Goal: Feedback & Contribution: Submit feedback/report problem

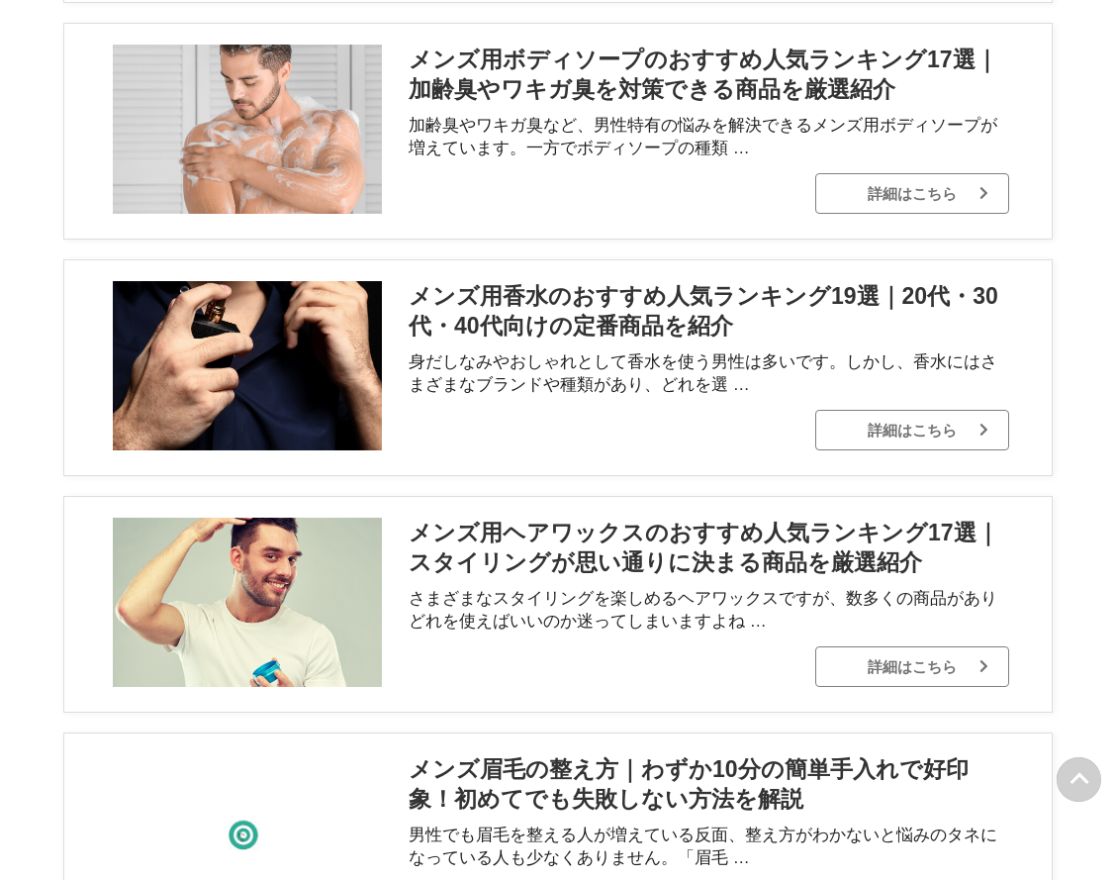
scroll to position [11212, 0]
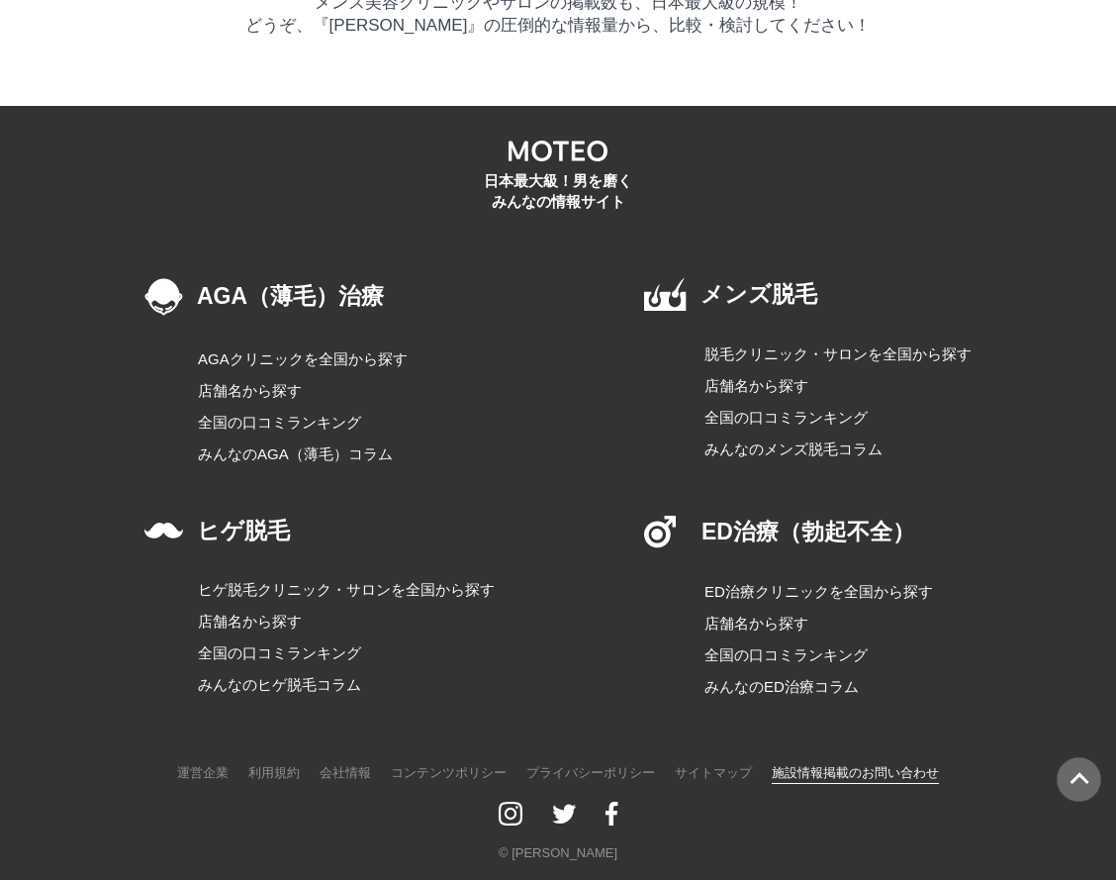
click at [781, 772] on link "施設情報掲載のお問い合わせ" at bounding box center [855, 772] width 167 height 25
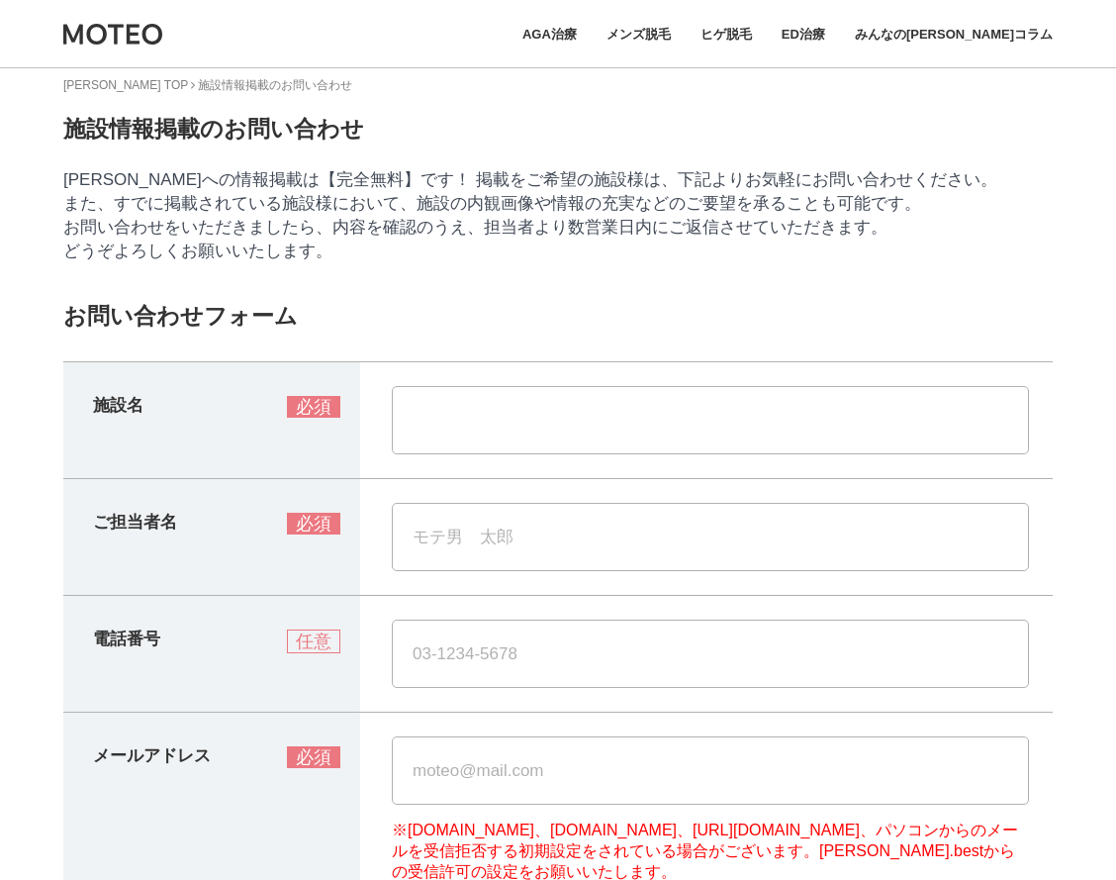
click at [393, 303] on section "MOTEO TOP 施設情報掲載のお問い合わせ 施設情報掲載のお問い合わせ MOTEOへの情報掲載は【完全無料】です！ 掲載をご希望の施設様は、下記よりお気軽…" at bounding box center [558, 668] width 990 height 1184
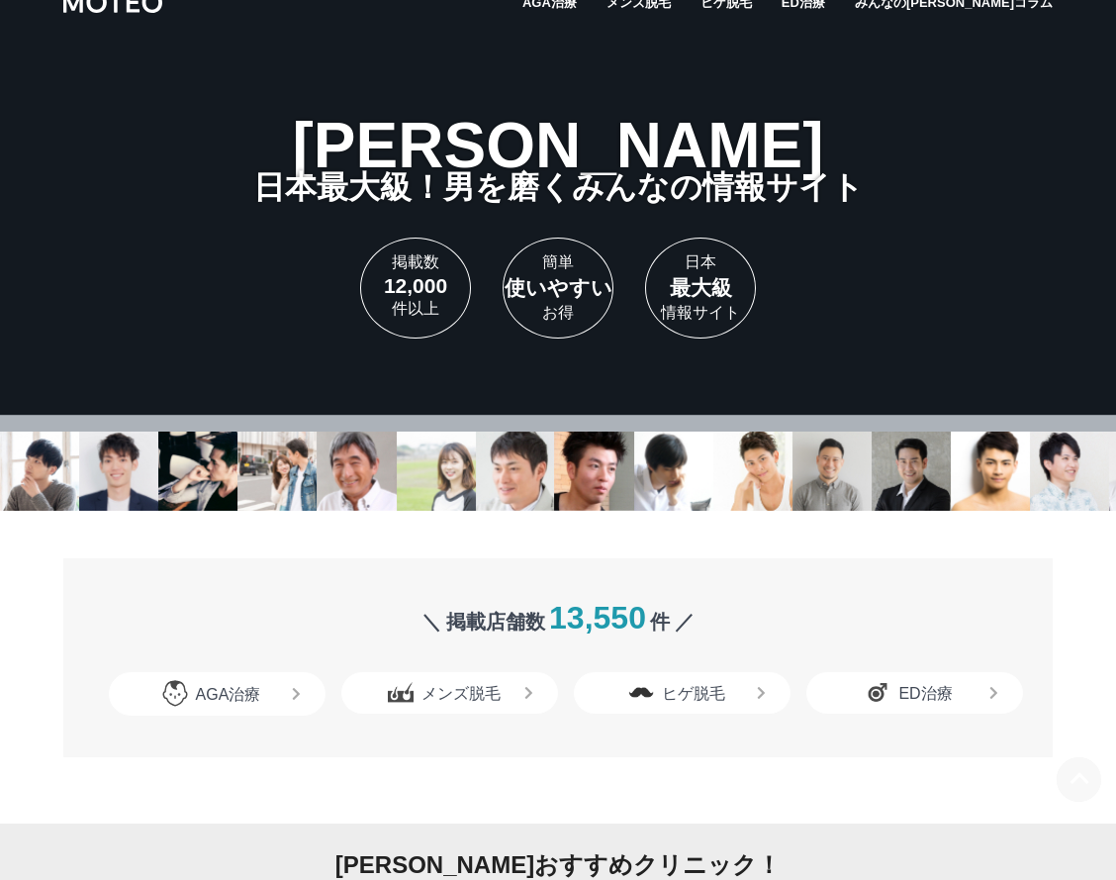
scroll to position [11212, 0]
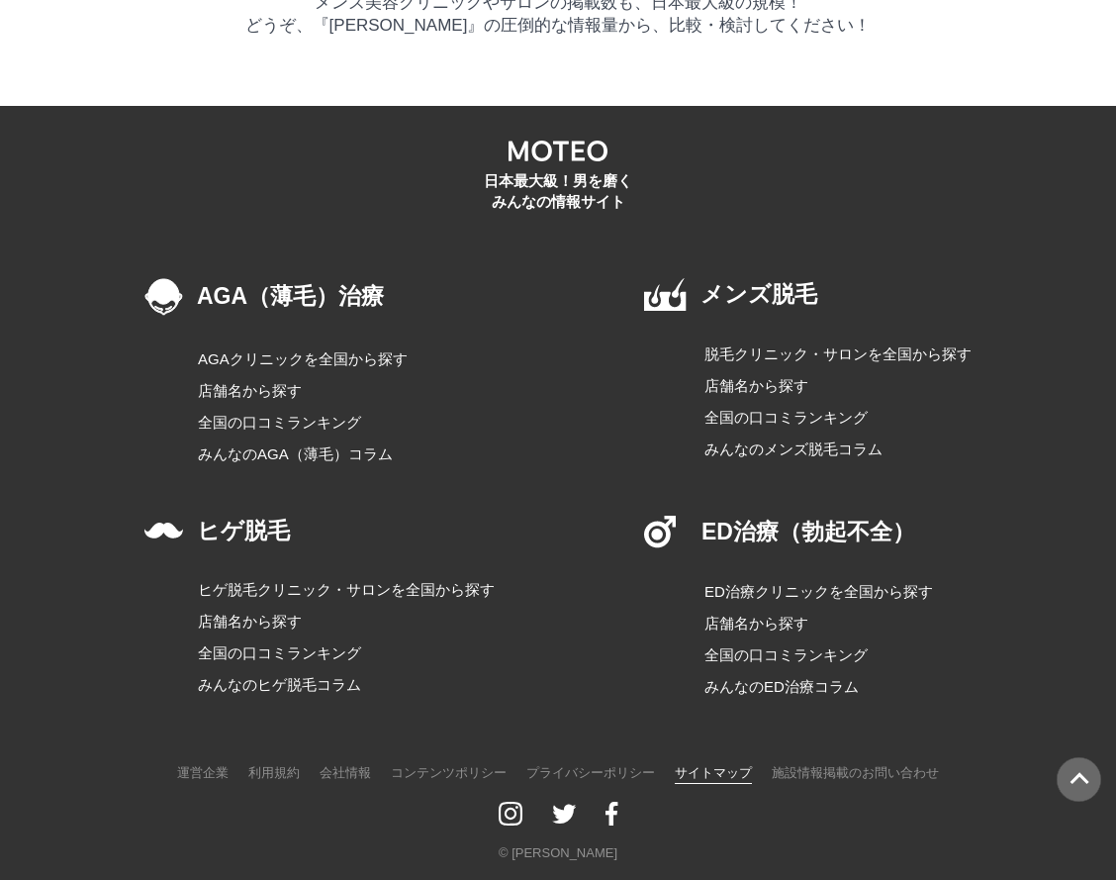
click at [722, 768] on link "サイトマップ" at bounding box center [713, 772] width 77 height 25
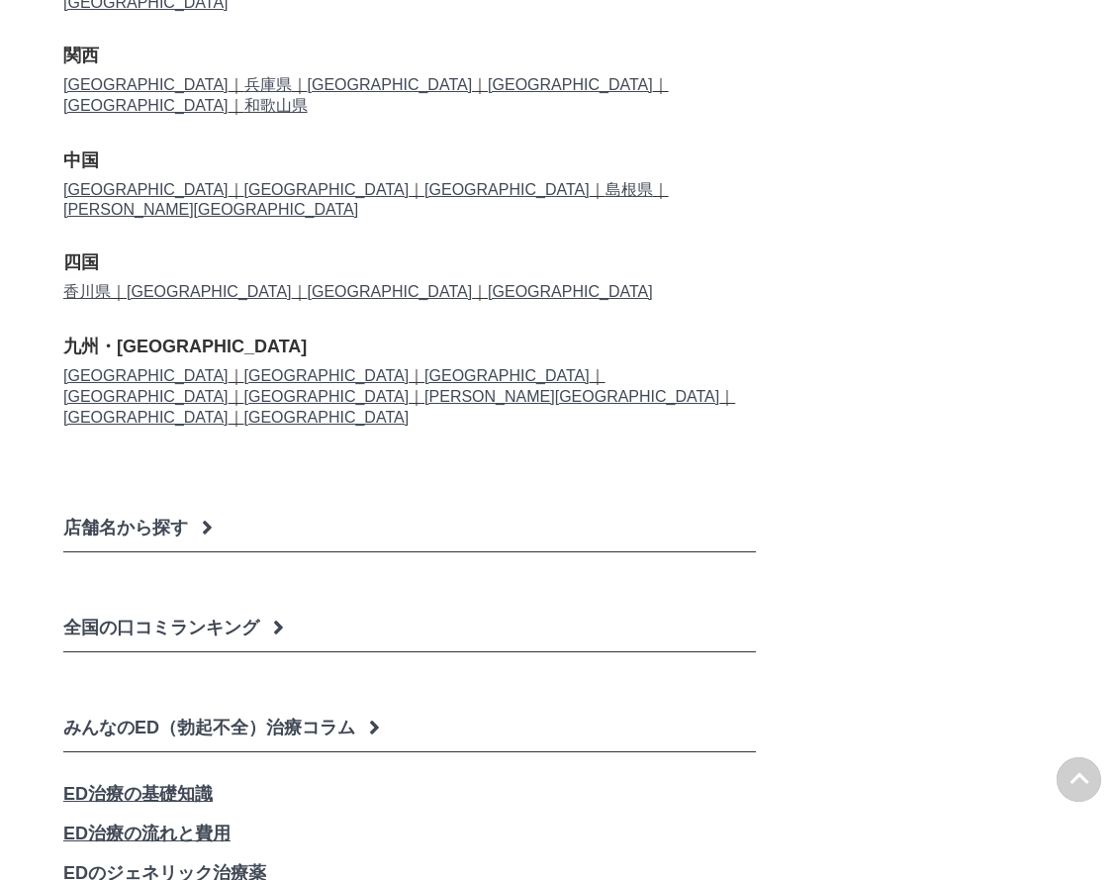
scroll to position [6263, 0]
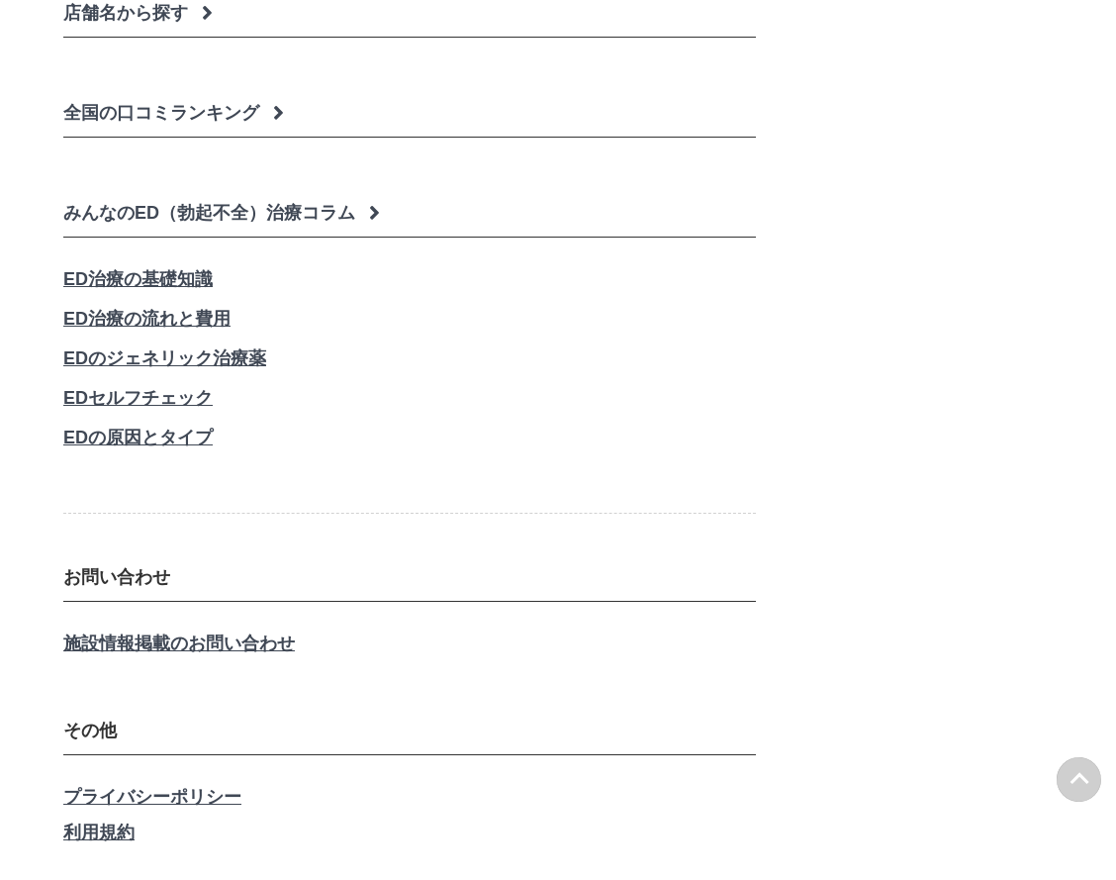
click at [126, 565] on h3 "お問い合わせ" at bounding box center [409, 583] width 693 height 37
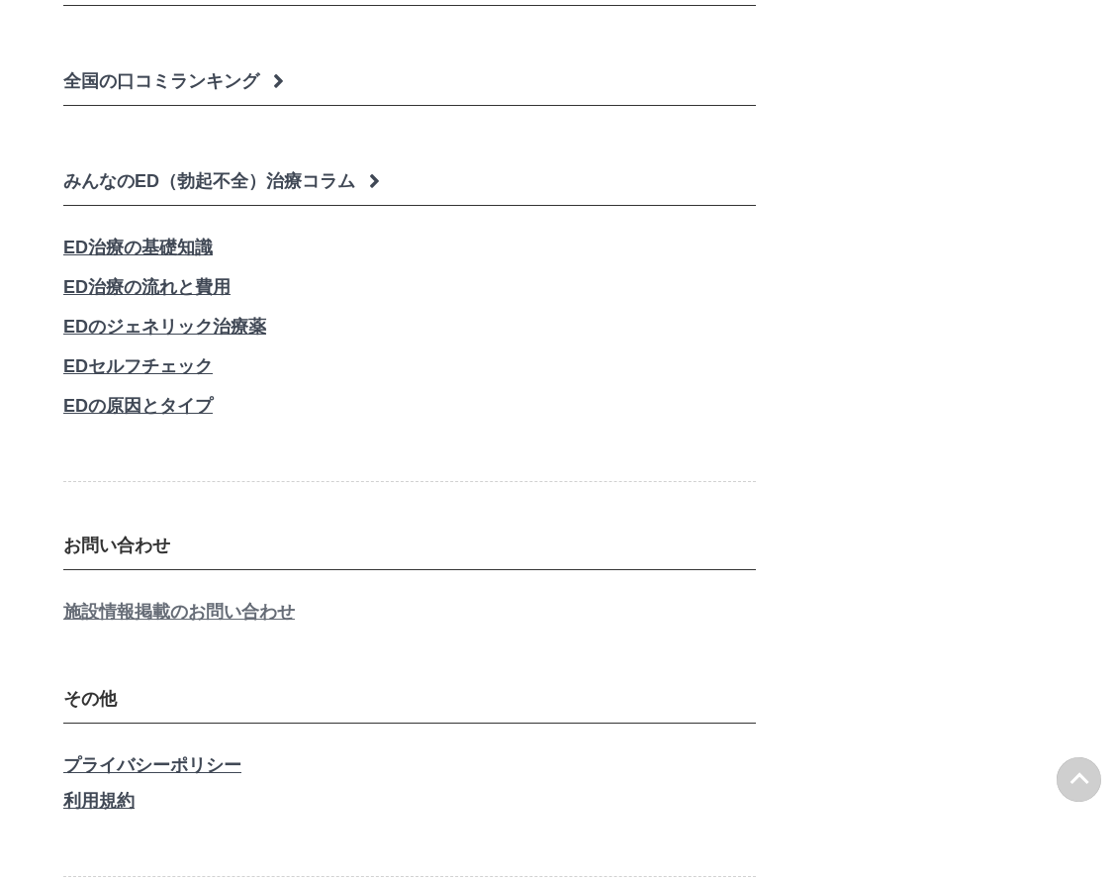
click at [88, 600] on link "施設情報掲載のお問い合わせ" at bounding box center [409, 612] width 693 height 24
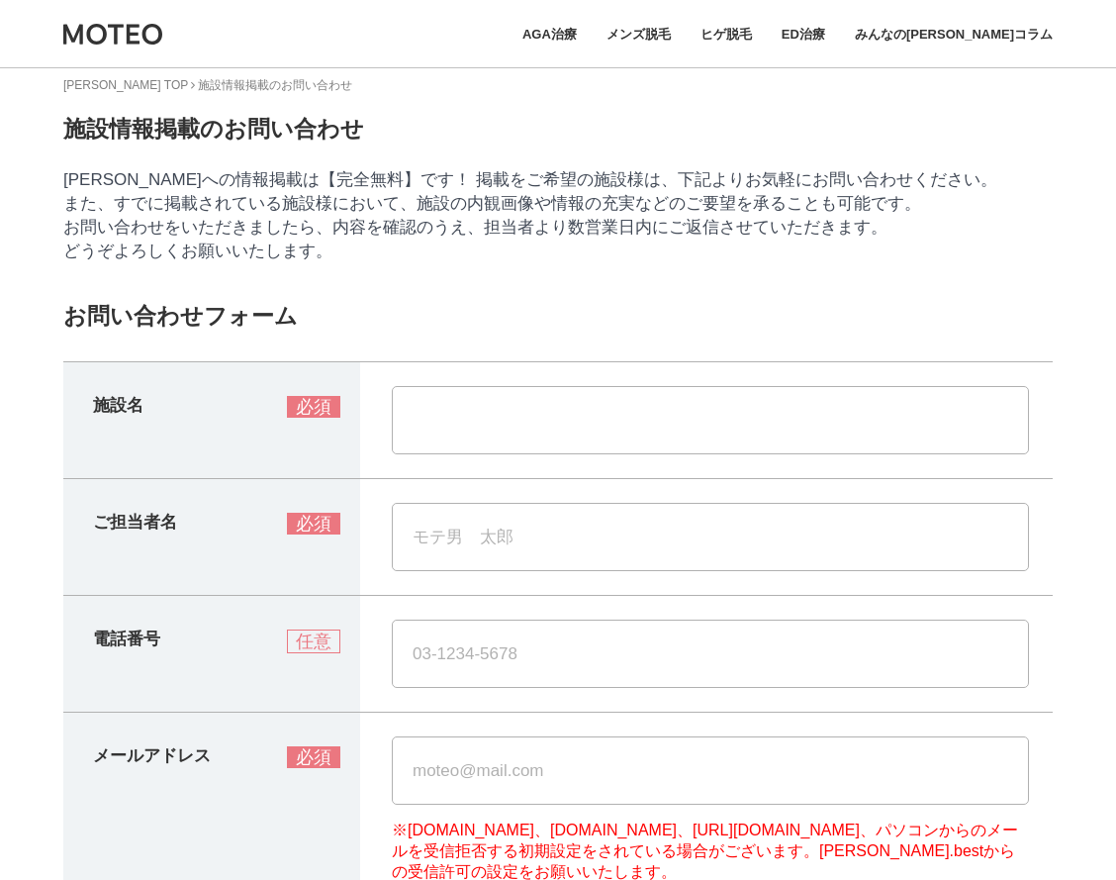
click at [442, 440] on input "text" at bounding box center [710, 420] width 637 height 68
paste input "株式会社元気"
type input "株式会社元気"
click at [452, 554] on input "text" at bounding box center [710, 537] width 637 height 68
paste input "鈴木良平"
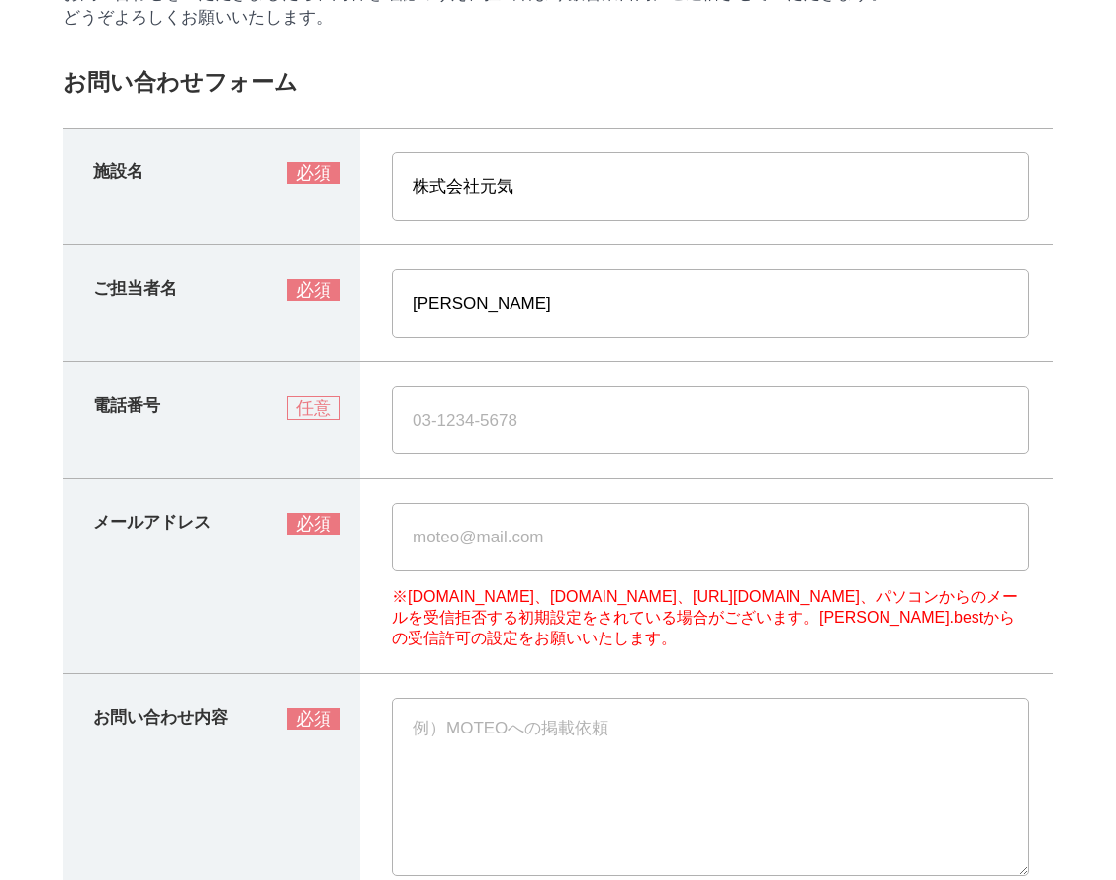
scroll to position [238, 0]
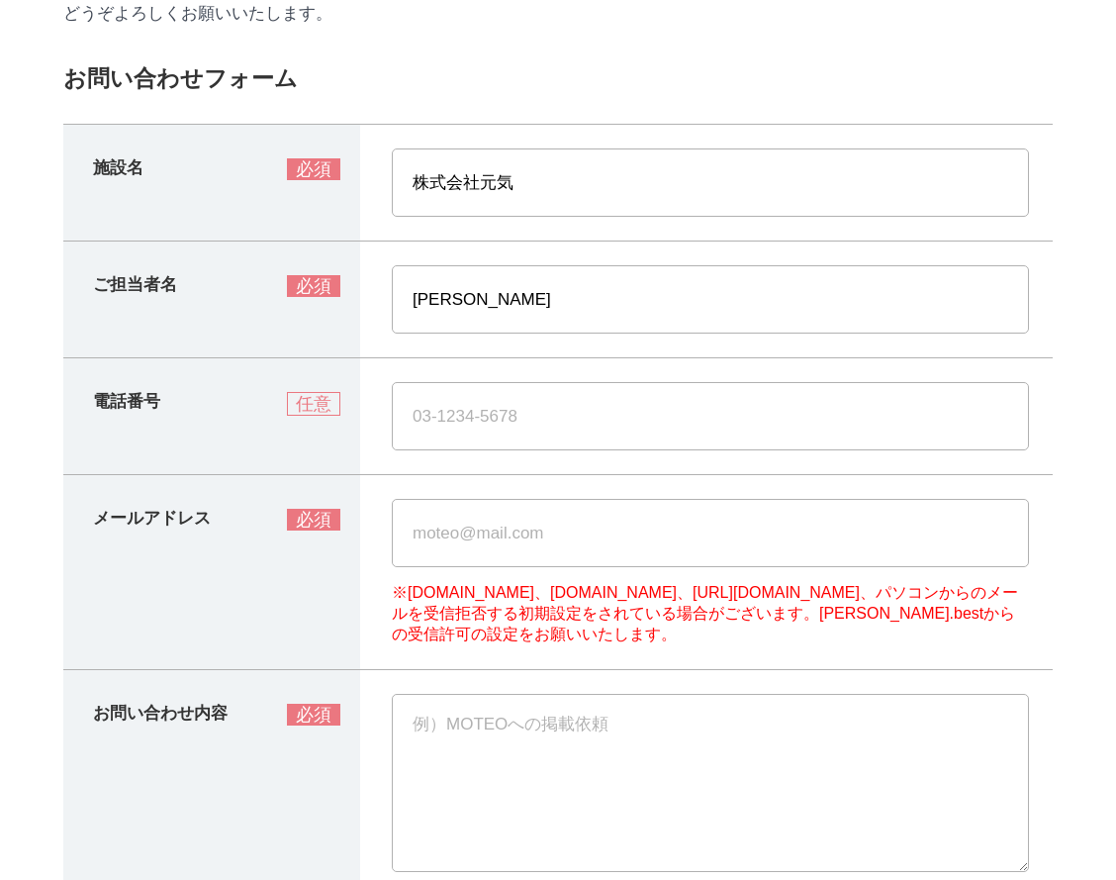
type input "鈴木良平"
click at [435, 537] on input "text" at bounding box center [710, 533] width 637 height 68
paste input "suzuki@gen-ki.net"
type input "suzuki@gen-ki.net"
click at [463, 754] on textarea at bounding box center [710, 783] width 637 height 178
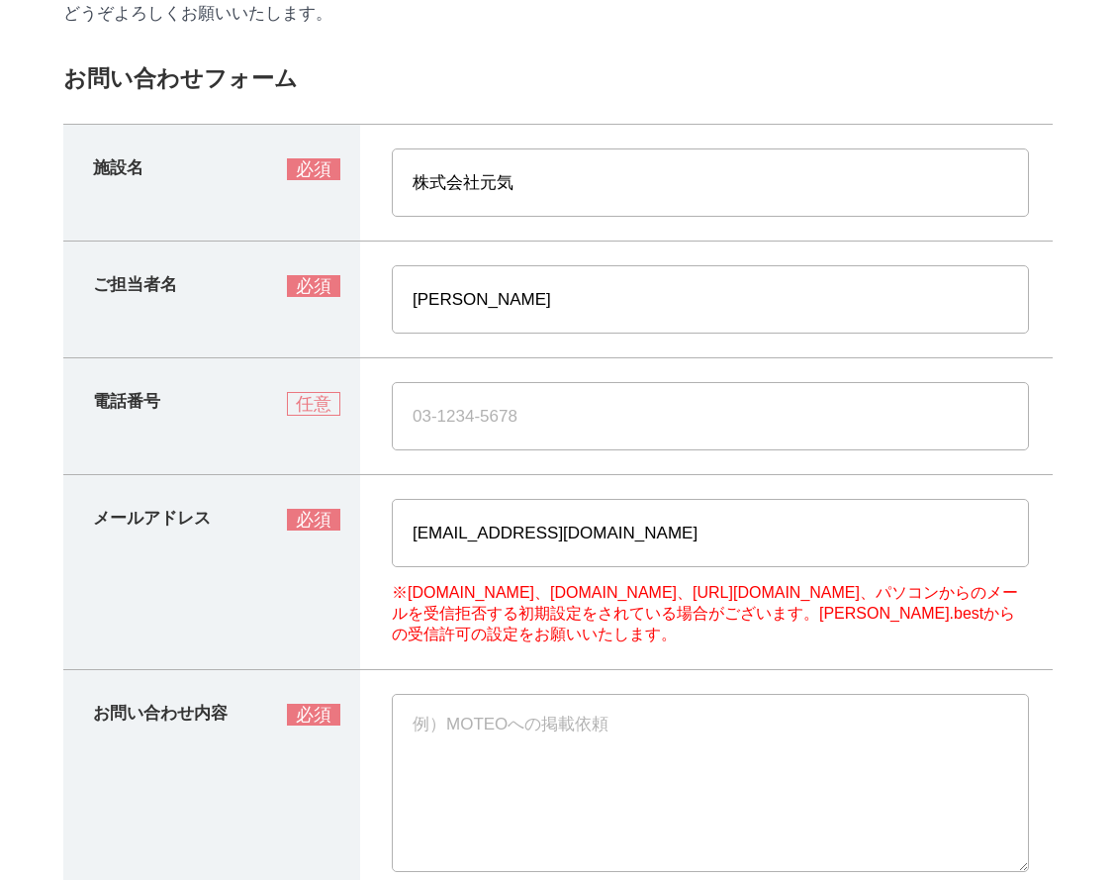
paste textarea "貴社サイト内へのオンライン診療に関するアンケート画像利用のご案内 本文 moteo.best ご担当者様 突然のご連絡、失礼いたします。 株式会社元気の鈴木と…"
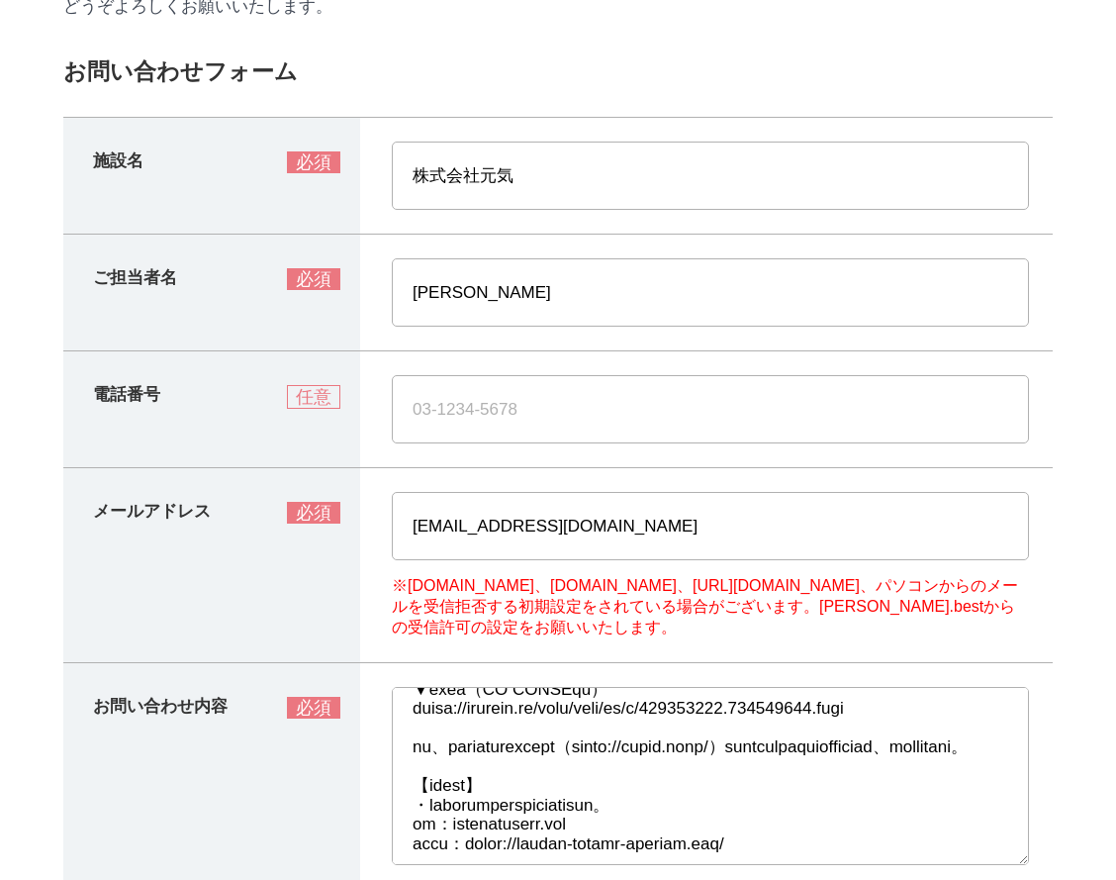
scroll to position [0, 0]
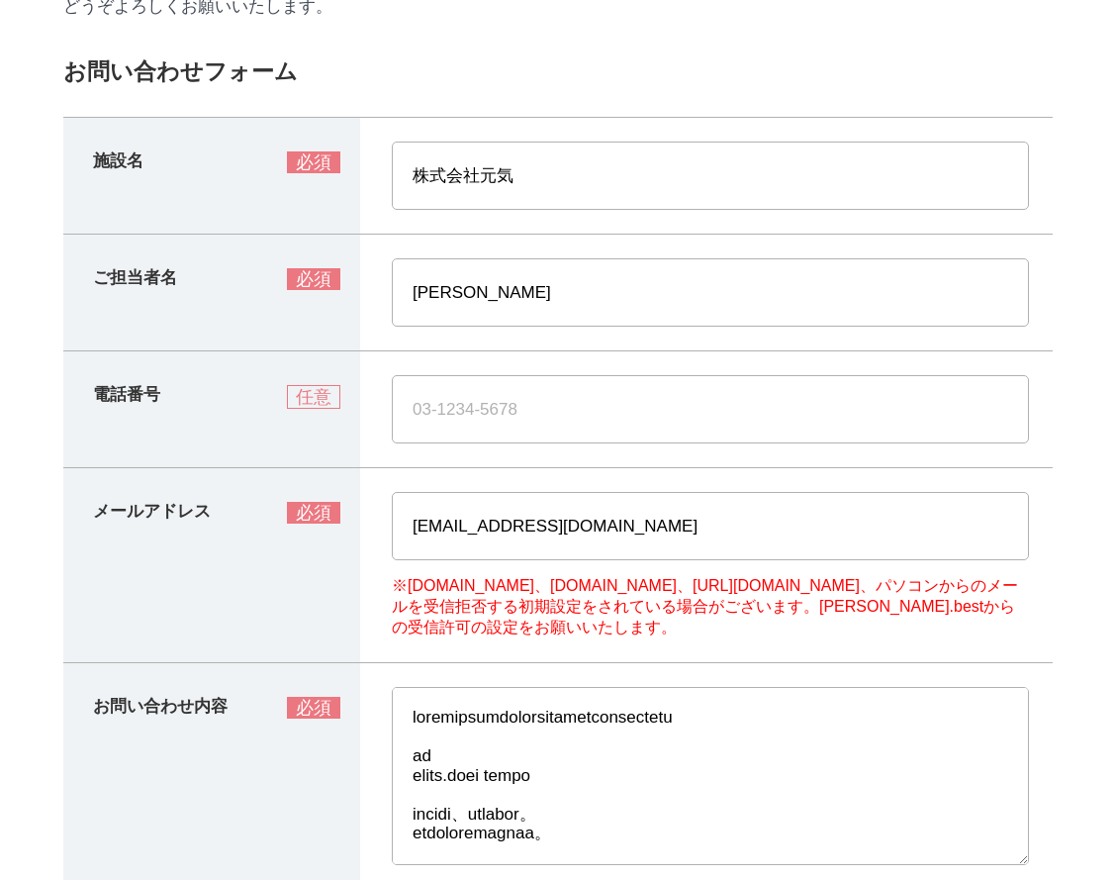
click at [487, 766] on textarea at bounding box center [710, 776] width 637 height 178
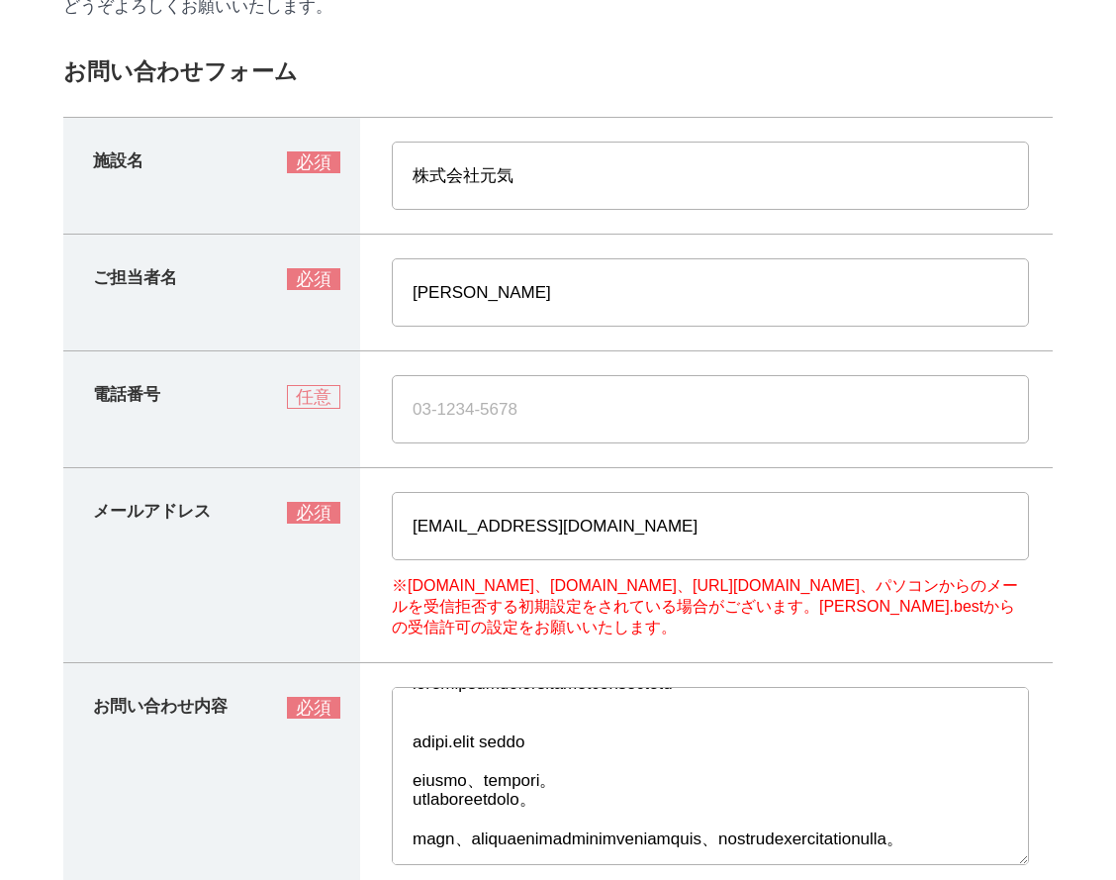
scroll to position [36, 0]
click at [243, 368] on th "電話番号 任意" at bounding box center [211, 409] width 297 height 117
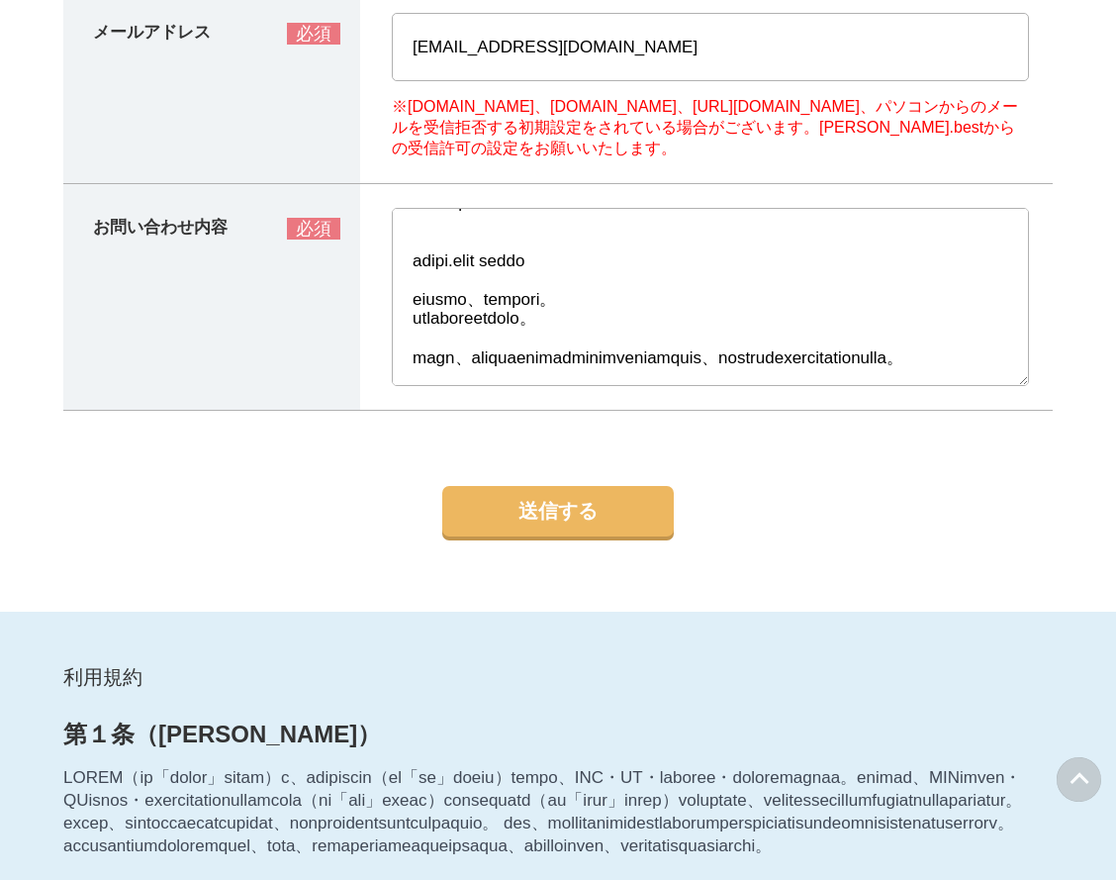
scroll to position [728, 0]
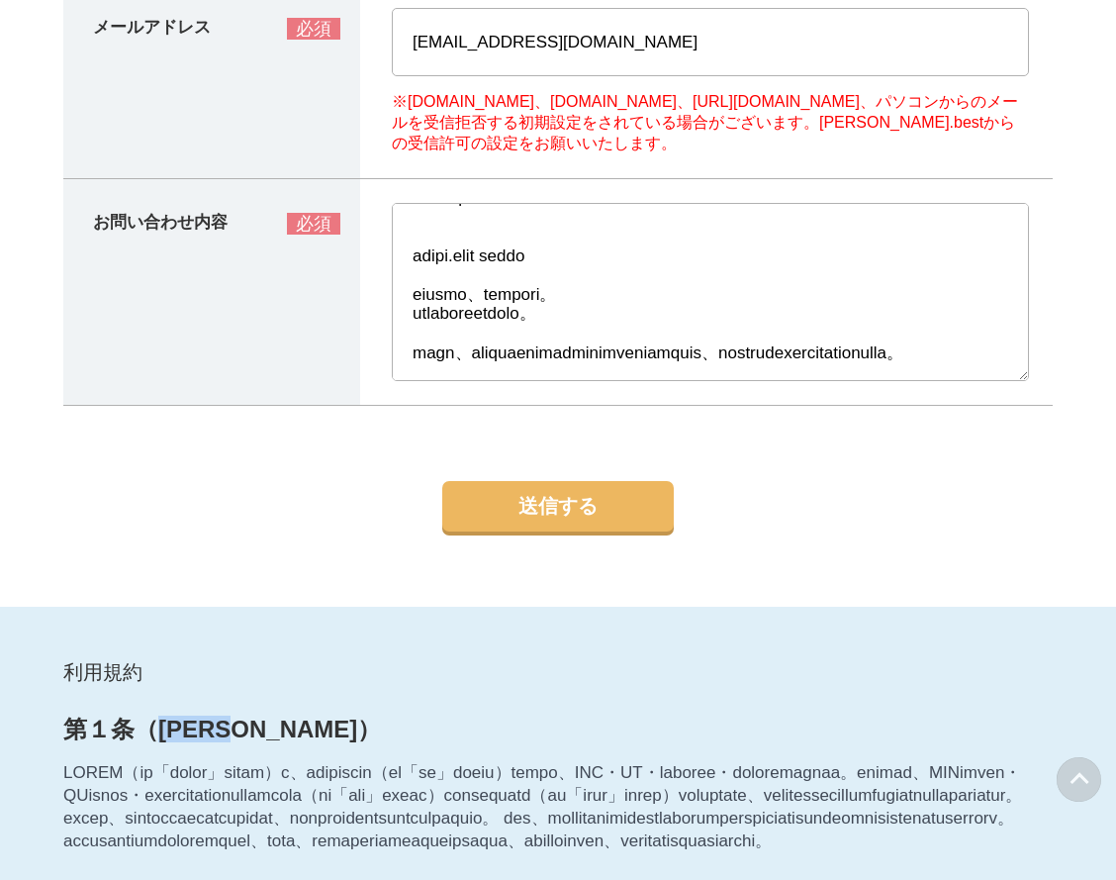
drag, startPoint x: 157, startPoint y: 735, endPoint x: 242, endPoint y: 734, distance: 85.1
click at [242, 734] on h3 "第１条（MOTEO）" at bounding box center [558, 729] width 990 height 24
copy h3 "MOTEO"
click at [504, 268] on textarea at bounding box center [710, 292] width 637 height 178
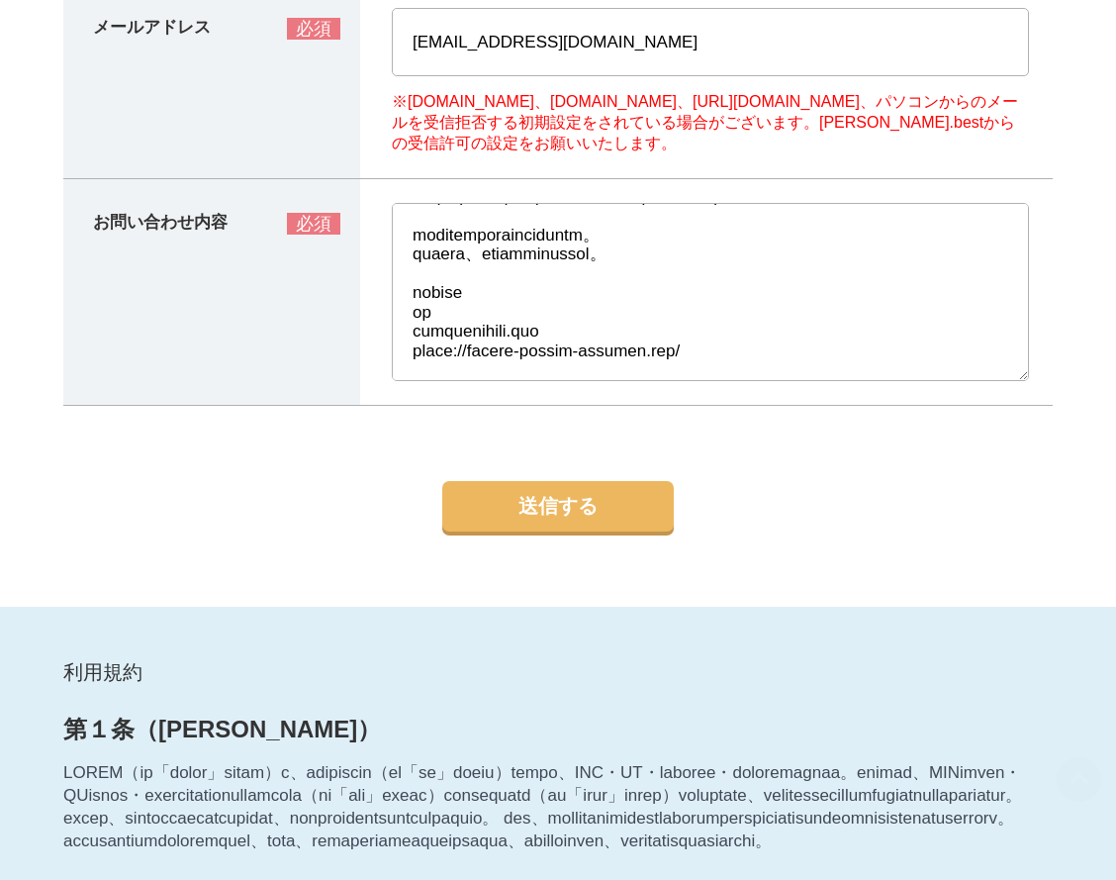
scroll to position [779, 0]
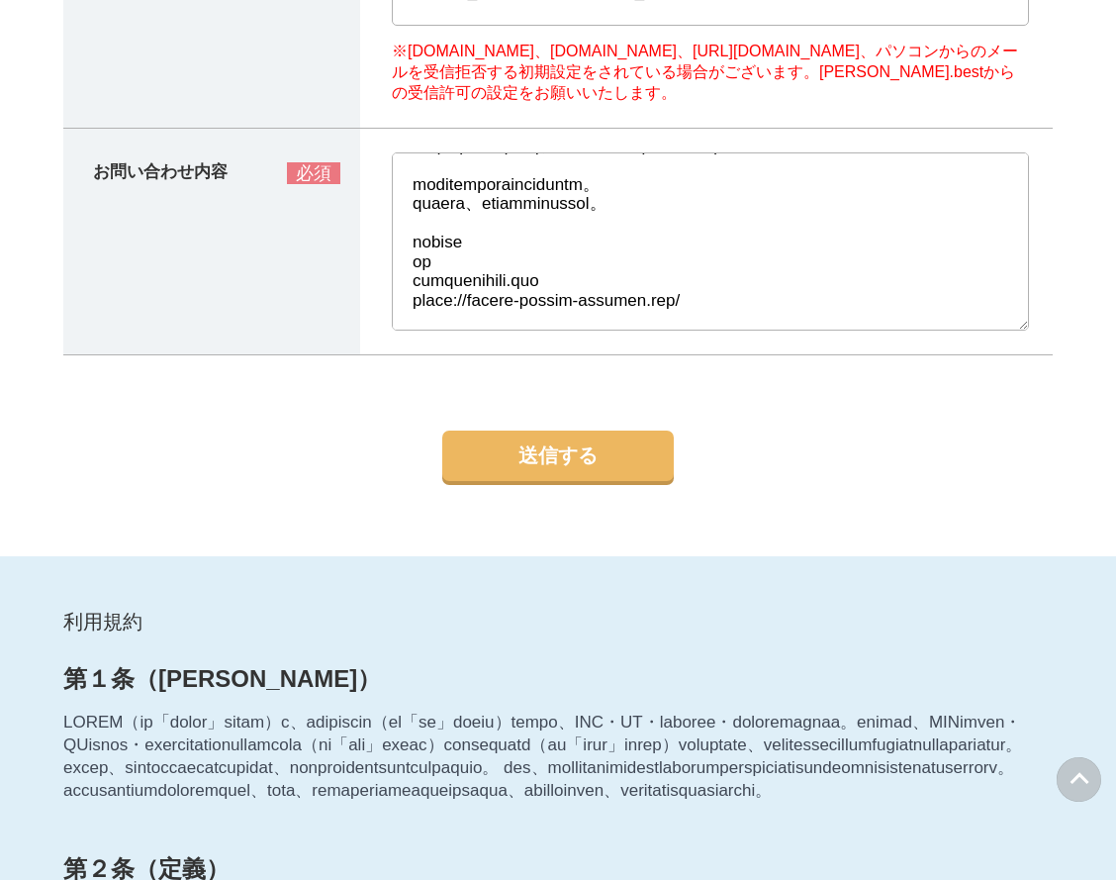
type textarea "貴社サイト内へのオンライン診療に関するアンケート画像利用のご案内 ご担当者様 突然のご連絡、失礼いたします。 株式会社元気の鈴木と申します。 弊社では、対面診…"
click at [550, 459] on button "送信する" at bounding box center [558, 455] width 232 height 50
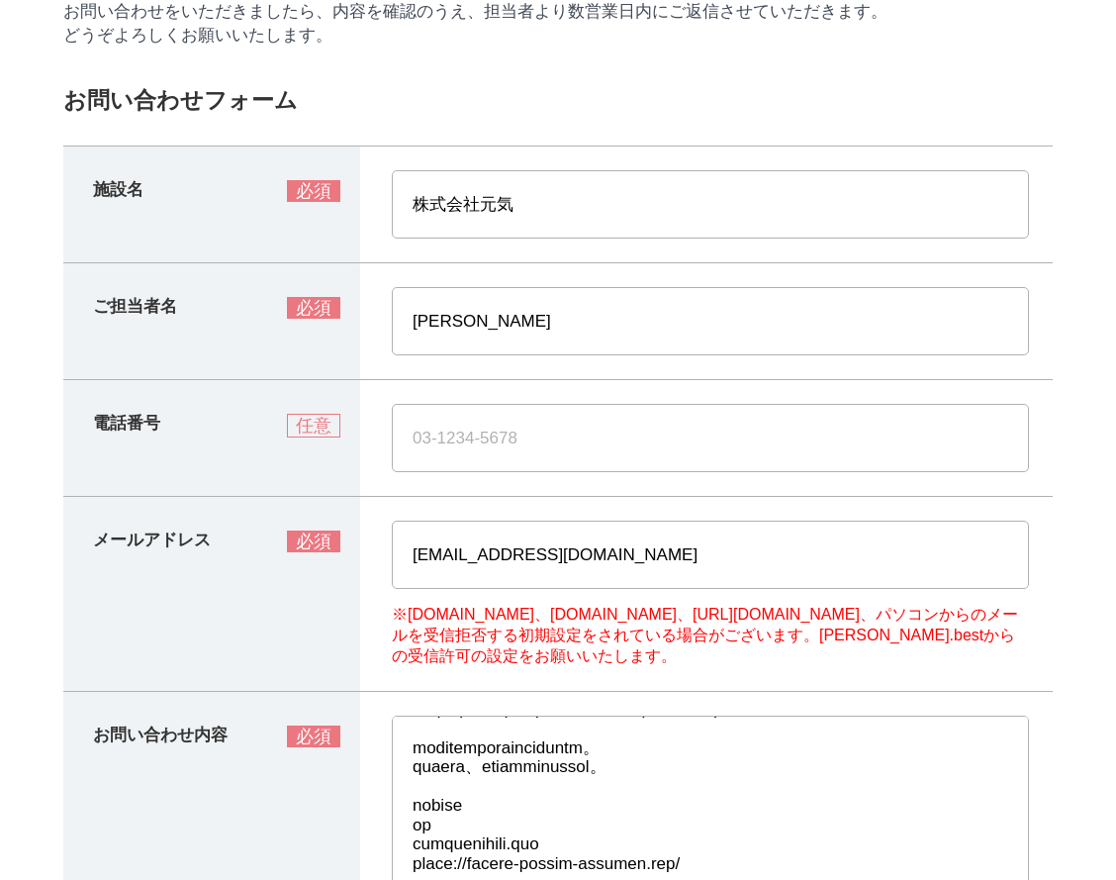
scroll to position [218, 0]
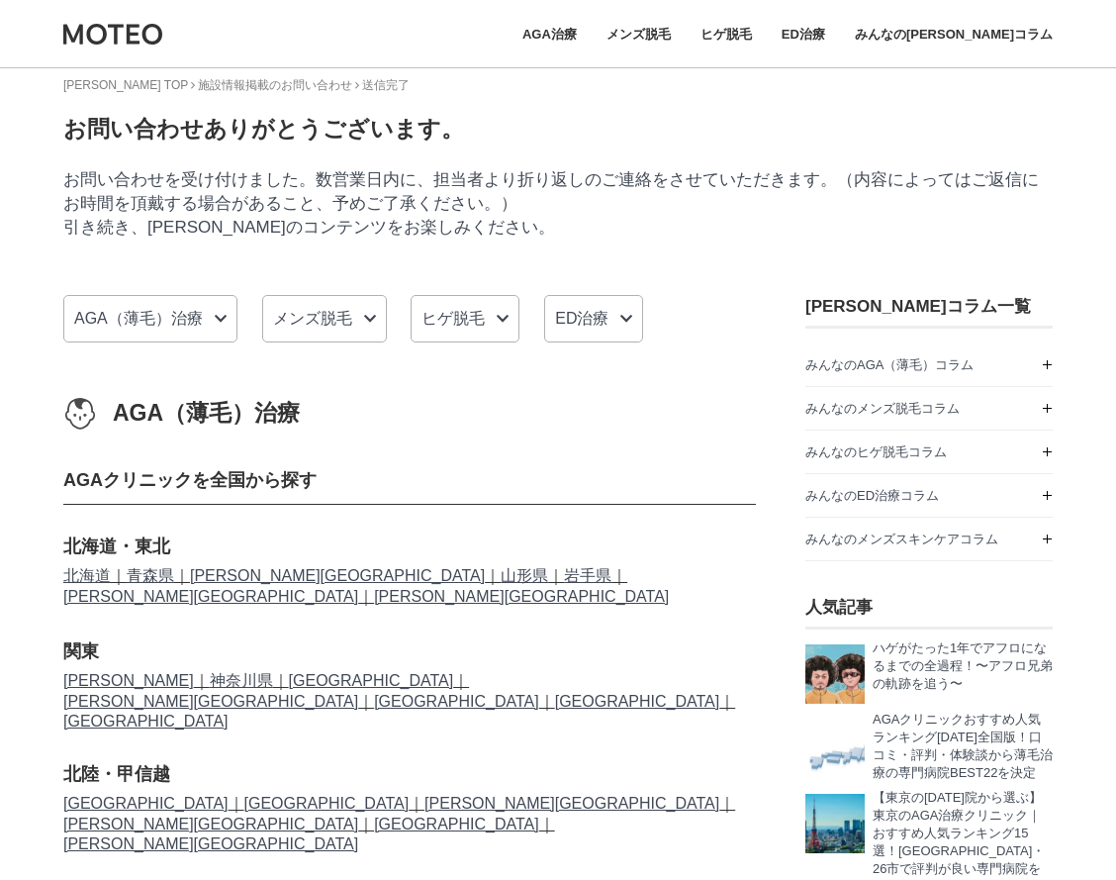
click at [304, 186] on p "お問い合わせを受け付けました。数営業日内に、担当者より折り返しのご連絡をさせていただきます。（内容によってはご返信にお時間を頂戴する場合があること、予めご了承…" at bounding box center [558, 203] width 990 height 71
click at [482, 233] on p "お問い合わせを受け付けました。数営業日内に、担当者より折り返しのご連絡をさせていただきます。（内容によってはご返信にお時間を頂戴する場合があること、予めご了承…" at bounding box center [558, 203] width 990 height 71
